Goal: Transaction & Acquisition: Obtain resource

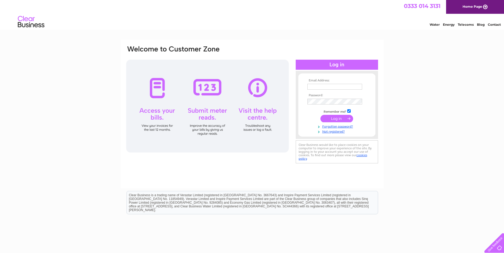
type input "aflowerco@yahoo.co.uk"
click at [327, 116] on input "submit" at bounding box center [336, 118] width 33 height 7
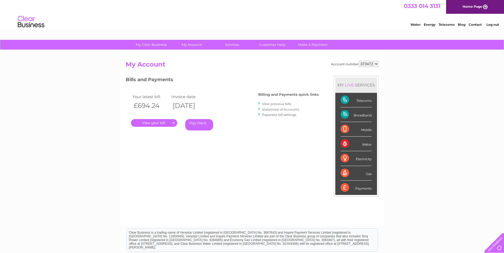
click at [166, 123] on link "." at bounding box center [154, 123] width 46 height 8
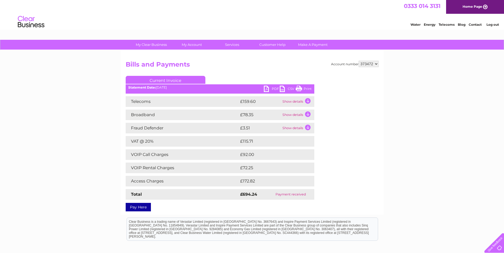
click at [306, 101] on td "Show details" at bounding box center [297, 101] width 33 height 11
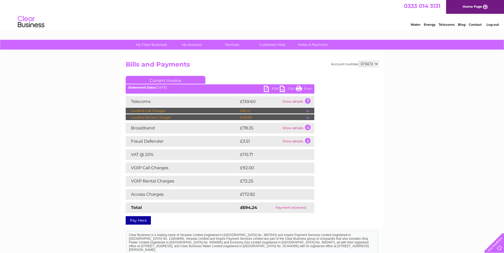
click at [420, 216] on div "My Clear Business Login Details My Details My Preferences Link Account My Accou…" at bounding box center [252, 179] width 504 height 279
click at [267, 89] on link "PDF" at bounding box center [272, 90] width 16 height 8
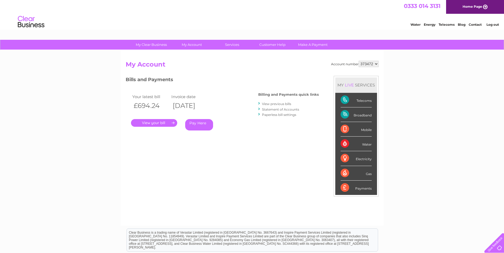
click at [157, 121] on link "." at bounding box center [154, 123] width 46 height 8
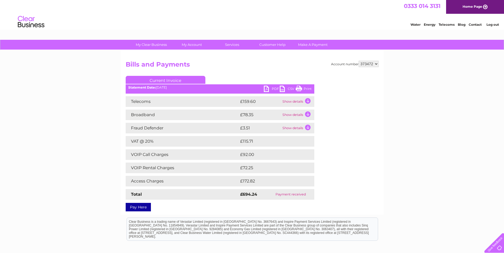
click at [269, 88] on link "PDF" at bounding box center [272, 90] width 16 height 8
click at [265, 88] on link "PDF" at bounding box center [272, 90] width 16 height 8
